Goal: Complete application form

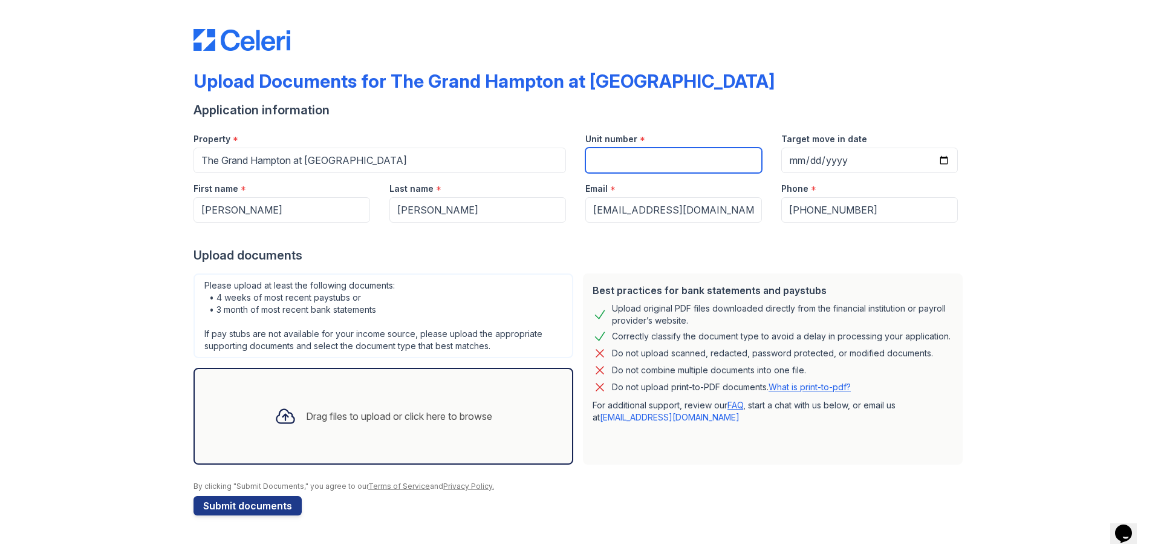
click at [605, 166] on input "Unit number" at bounding box center [674, 160] width 177 height 25
type input "6"
type input "\"
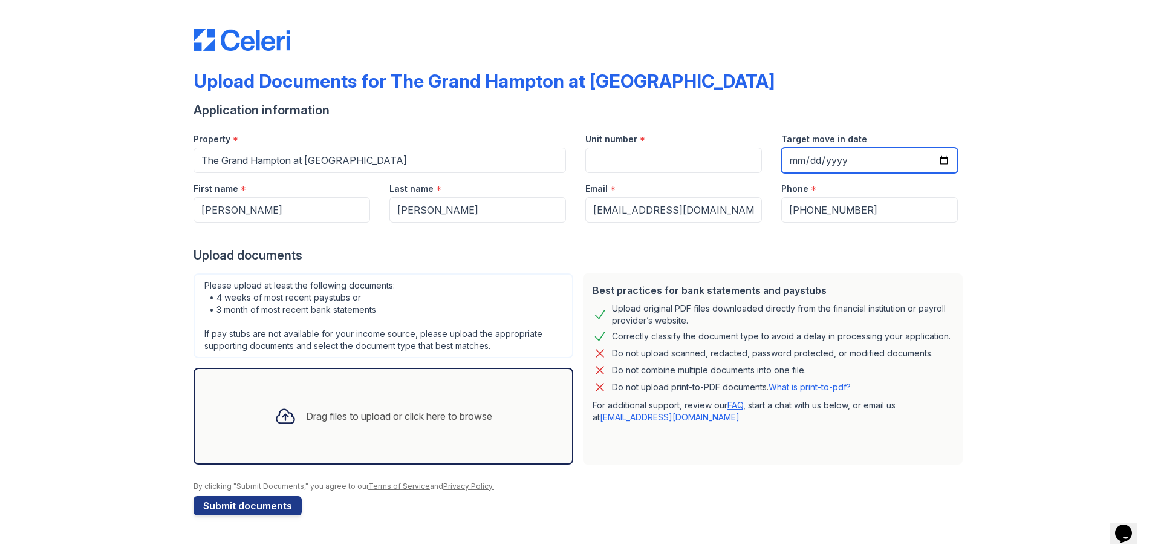
click at [946, 161] on input "Target move in date" at bounding box center [870, 160] width 177 height 25
type input "[DATE]"
click at [1003, 246] on div "Upload Documents for The Grand Hampton at [GEOGRAPHIC_DATA] Application informa…" at bounding box center [580, 270] width 1123 height 540
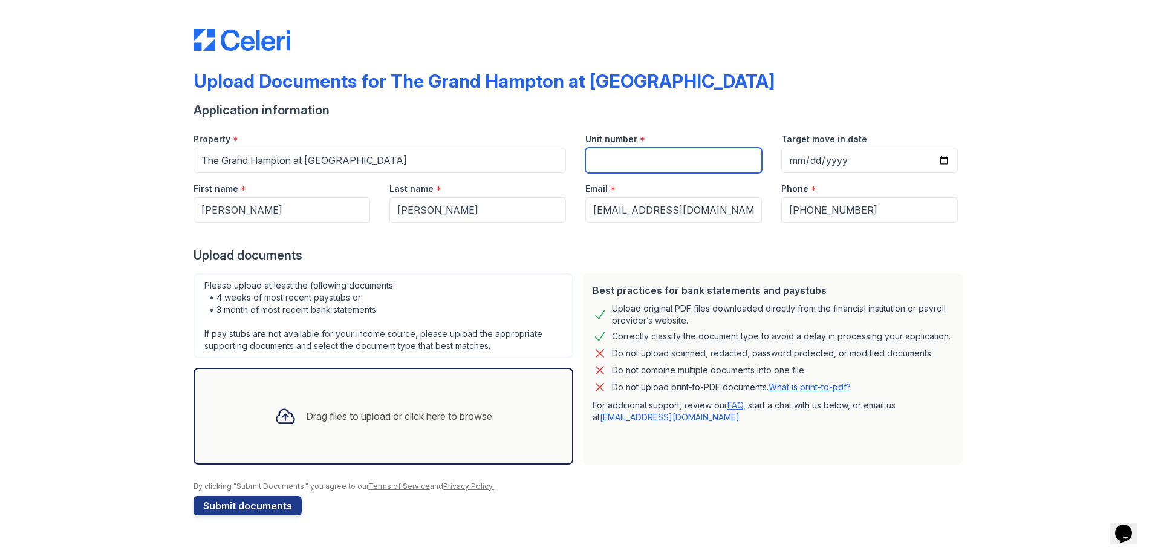
click at [662, 148] on input "Unit number" at bounding box center [674, 160] width 177 height 25
type input "604"
click at [1120, 201] on div "Upload Documents for The Grand Hampton at [GEOGRAPHIC_DATA] Application informa…" at bounding box center [580, 270] width 1123 height 540
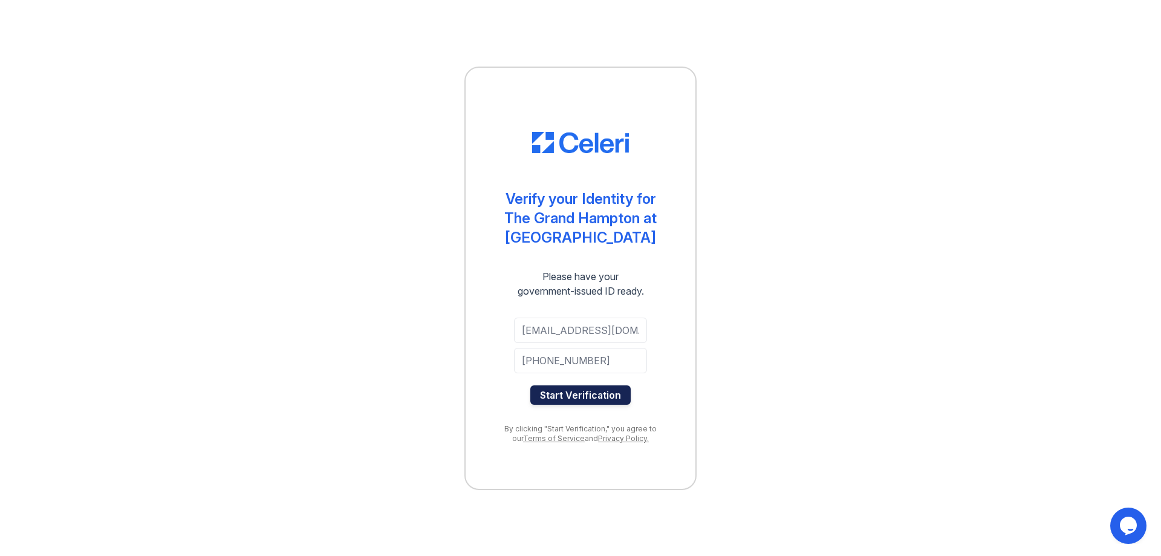
click at [584, 396] on button "Start Verification" at bounding box center [581, 394] width 100 height 19
